Goal: Task Accomplishment & Management: Use online tool/utility

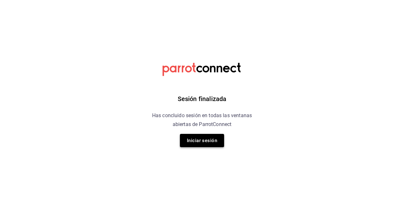
click at [208, 143] on button "Iniciar sesión" at bounding box center [202, 140] width 44 height 13
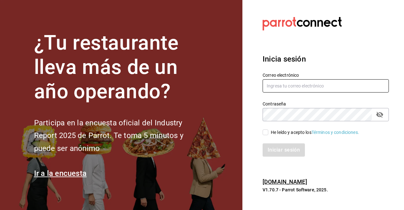
type input "[PERSON_NAME][EMAIL_ADDRESS][DOMAIN_NAME]"
click at [264, 135] on input "He leído y acepto los Términos y condiciones." at bounding box center [266, 132] width 6 height 6
checkbox input "true"
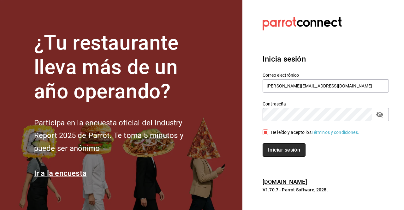
click at [276, 149] on button "Iniciar sesión" at bounding box center [284, 149] width 43 height 13
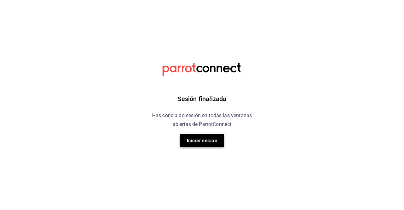
click at [212, 145] on button "Iniciar sesión" at bounding box center [202, 140] width 44 height 13
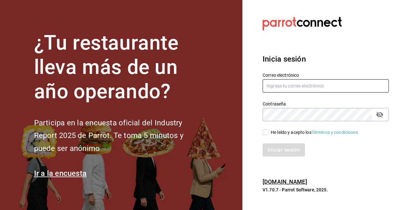
type input "[PERSON_NAME][EMAIL_ADDRESS][DOMAIN_NAME]"
click at [265, 131] on input "He leído y acepto los Términos y condiciones." at bounding box center [266, 132] width 6 height 6
checkbox input "true"
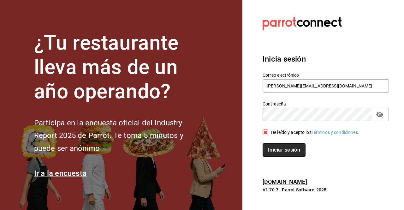
click at [285, 156] on button "Iniciar sesión" at bounding box center [284, 149] width 43 height 13
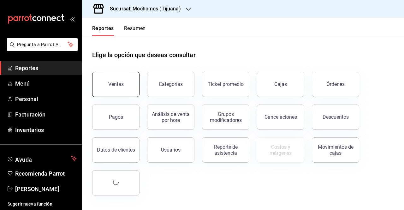
click at [110, 83] on div "Ventas" at bounding box center [115, 84] width 15 height 6
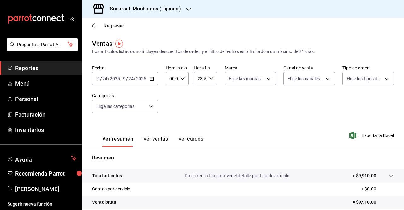
click at [153, 80] on \(Stroke\) "button" at bounding box center [152, 78] width 4 height 3
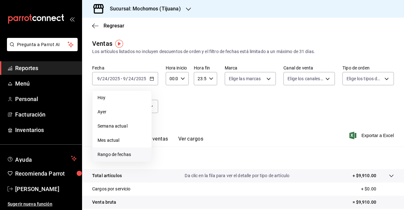
click at [120, 158] on li "Rango de fechas" at bounding box center [121, 154] width 59 height 14
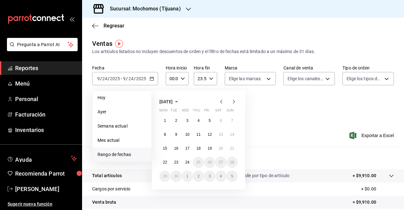
click at [227, 101] on div at bounding box center [227, 102] width 20 height 8
click at [222, 102] on icon "button" at bounding box center [221, 102] width 8 height 8
click at [209, 122] on abbr "1" at bounding box center [210, 120] width 2 height 4
click at [212, 177] on button "29" at bounding box center [209, 175] width 11 height 11
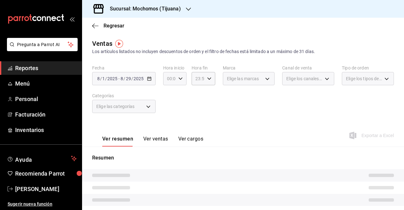
click at [178, 78] on icon "button" at bounding box center [180, 78] width 4 height 4
click at [169, 111] on span "05" at bounding box center [169, 110] width 2 height 5
type input "05:00"
click at [208, 80] on div at bounding box center [202, 105] width 404 height 210
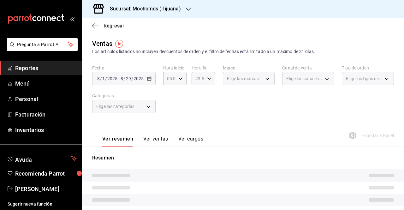
click at [208, 80] on icon "button" at bounding box center [209, 78] width 4 height 4
click at [196, 106] on span "05" at bounding box center [197, 105] width 2 height 5
type input "05:59"
click at [282, 98] on div at bounding box center [202, 105] width 404 height 210
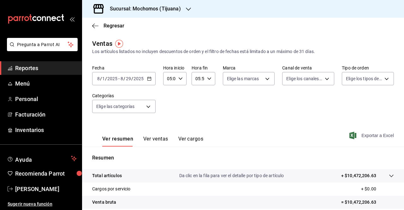
click at [372, 133] on span "Exportar a Excel" at bounding box center [372, 136] width 43 height 8
